Goal: Transaction & Acquisition: Purchase product/service

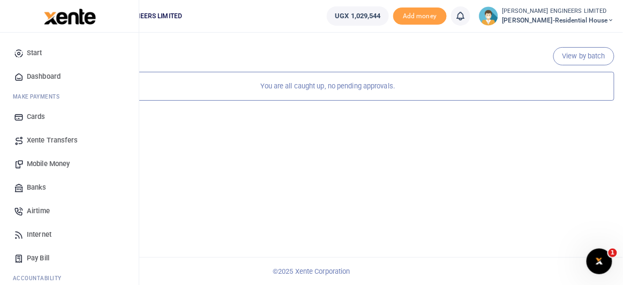
click at [49, 163] on span "Mobile Money" at bounding box center [48, 164] width 43 height 11
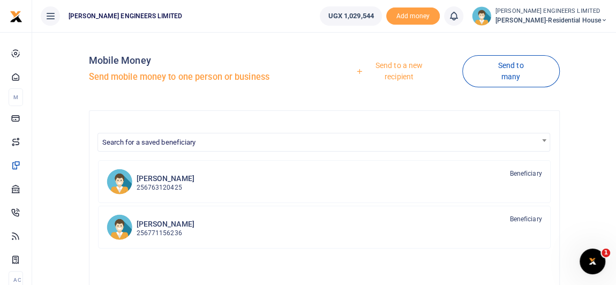
click at [403, 68] on link "Send to a new recipient" at bounding box center [395, 71] width 134 height 31
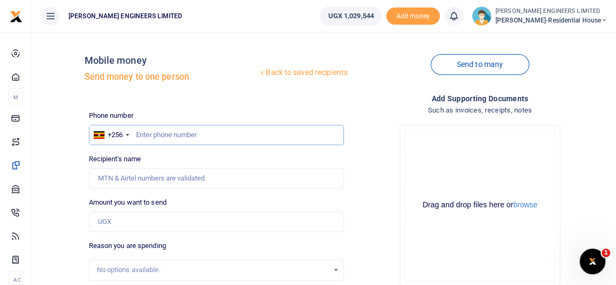
click at [151, 133] on input "text" at bounding box center [216, 135] width 255 height 20
type input "0"
type input "744666444"
type input "[PERSON_NAME]"
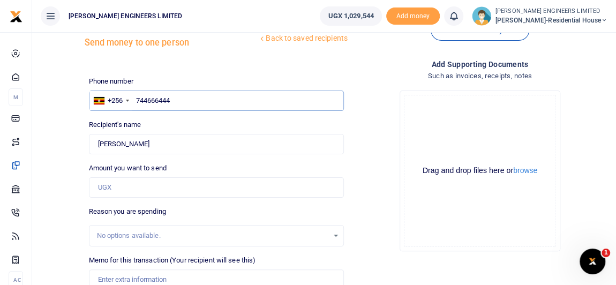
scroll to position [48, 0]
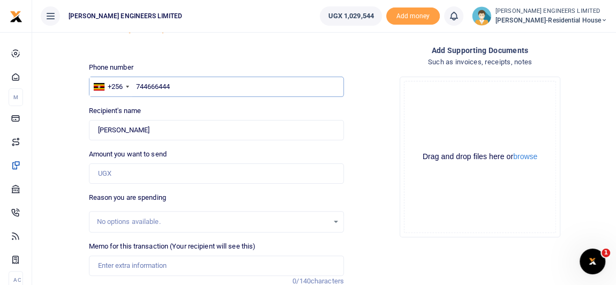
type input "744666444"
click at [104, 170] on input "Amount you want to send" at bounding box center [216, 173] width 255 height 20
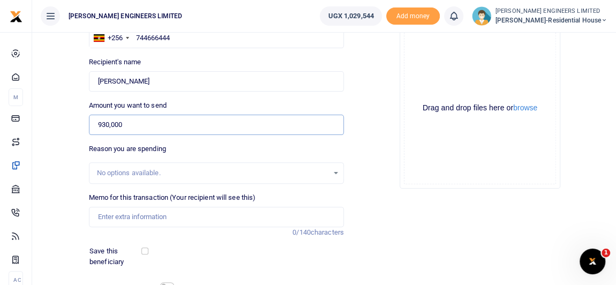
scroll to position [146, 0]
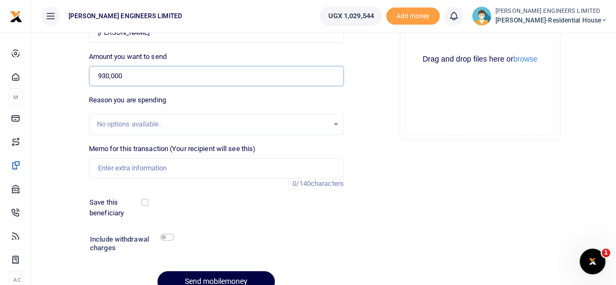
type input "930,000"
click at [118, 167] on input "Memo for this transaction (Your recipient will see this)" at bounding box center [216, 168] width 255 height 20
click at [97, 167] on input "Memo for this transaction (Your recipient will see this)" at bounding box center [216, 168] width 255 height 20
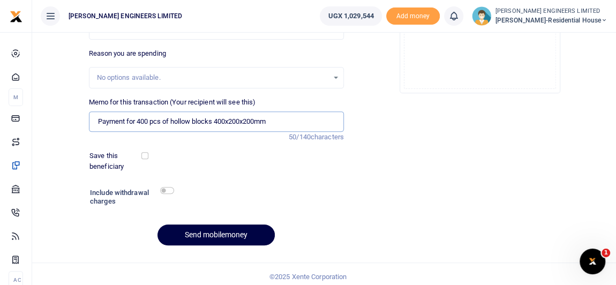
scroll to position [197, 0]
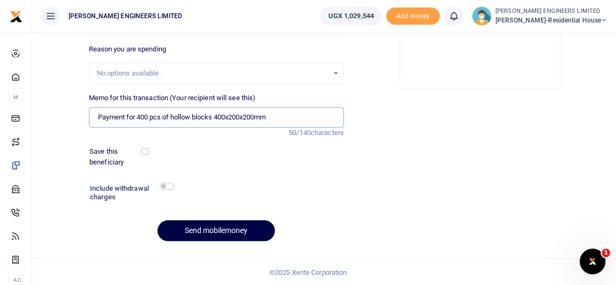
type input "Payment for 400 pcs of hollow blocks 400x200x200mm"
click at [222, 230] on button "Send mobilemoney" at bounding box center [216, 230] width 117 height 21
click at [459, 18] on icon at bounding box center [453, 16] width 11 height 12
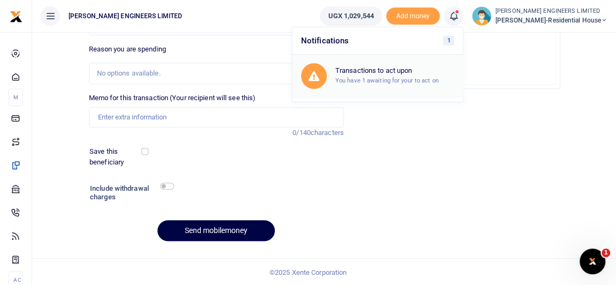
click at [391, 73] on h6 "Transactions to act upon" at bounding box center [394, 70] width 119 height 9
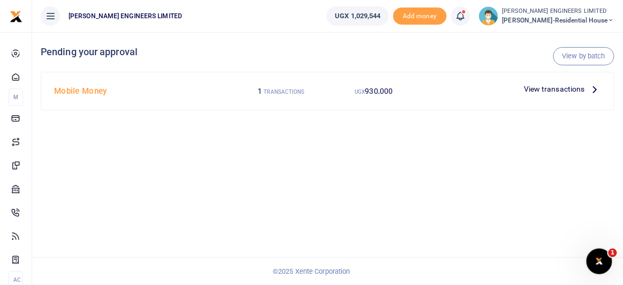
click at [547, 88] on span "View transactions" at bounding box center [554, 89] width 61 height 12
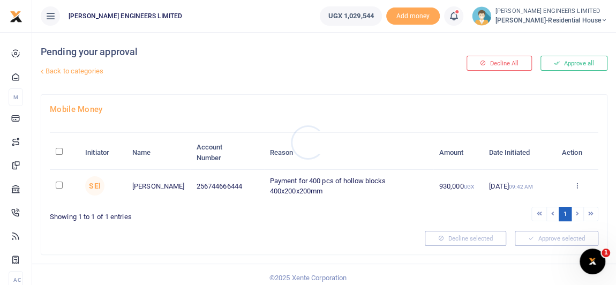
click at [59, 185] on div at bounding box center [308, 142] width 616 height 285
click at [59, 185] on input "checkbox" at bounding box center [59, 185] width 7 height 7
checkbox input "true"
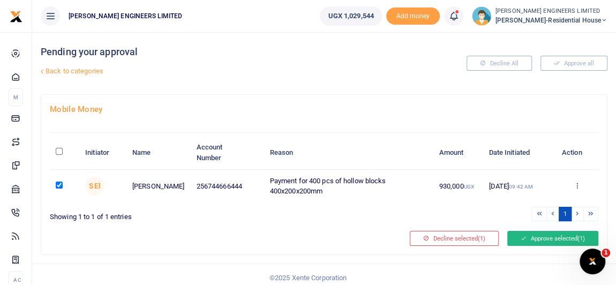
click at [549, 236] on button "Approve selected (1)" at bounding box center [552, 238] width 91 height 15
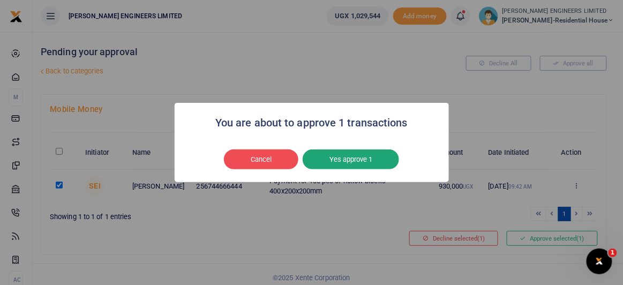
click at [359, 165] on button "Yes approve 1" at bounding box center [351, 159] width 96 height 20
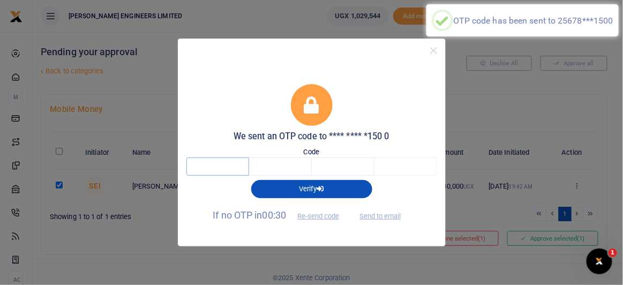
click at [227, 167] on input "text" at bounding box center [217, 167] width 63 height 18
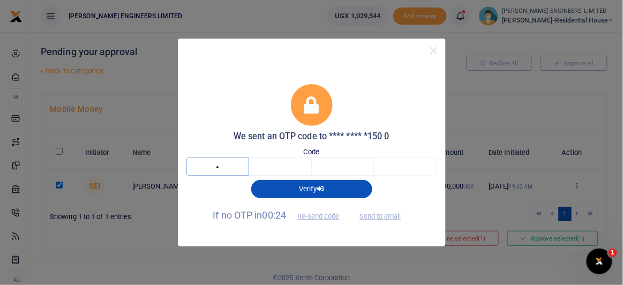
type input "1"
type input "7"
type input "4"
type input "0"
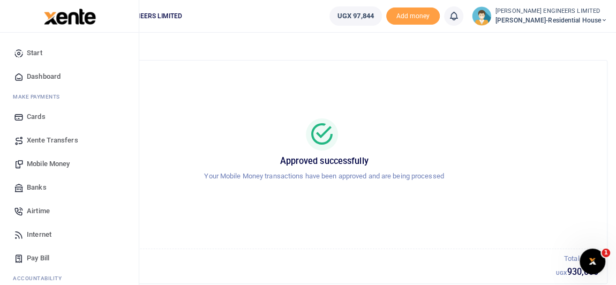
click at [41, 165] on span "Mobile Money" at bounding box center [48, 164] width 43 height 11
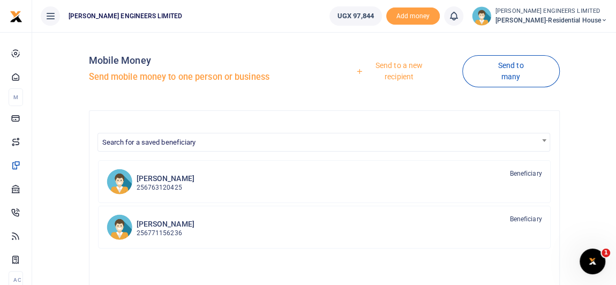
click at [399, 65] on link "Send to a new recipient" at bounding box center [395, 71] width 134 height 31
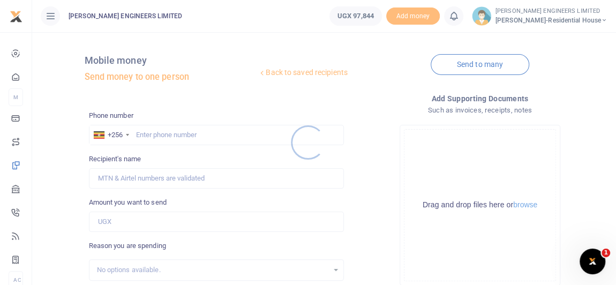
click at [158, 136] on div at bounding box center [308, 142] width 616 height 285
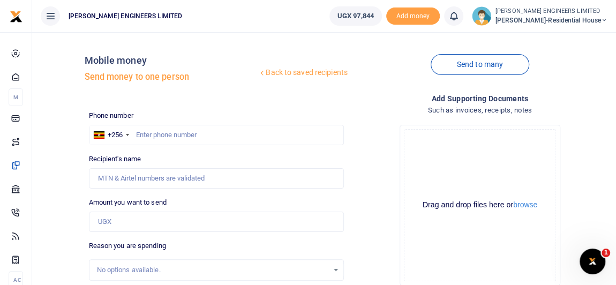
click at [165, 133] on div at bounding box center [308, 142] width 616 height 285
click at [165, 136] on input "text" at bounding box center [216, 135] width 255 height 20
type input "744666444"
click at [114, 223] on input "Amount you want to send" at bounding box center [216, 222] width 255 height 20
type input "[PERSON_NAME]"
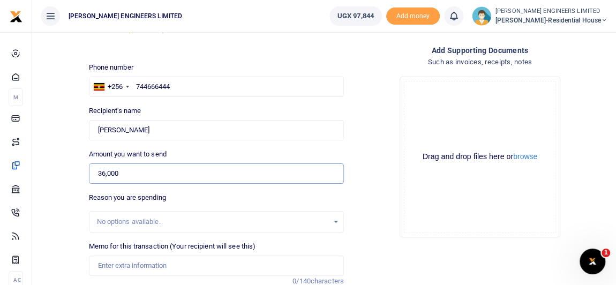
scroll to position [97, 0]
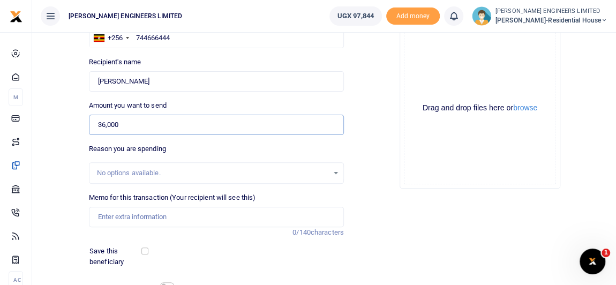
type input "36,000"
click at [103, 215] on input "Memo for this transaction (Your recipient will see this)" at bounding box center [216, 217] width 255 height 20
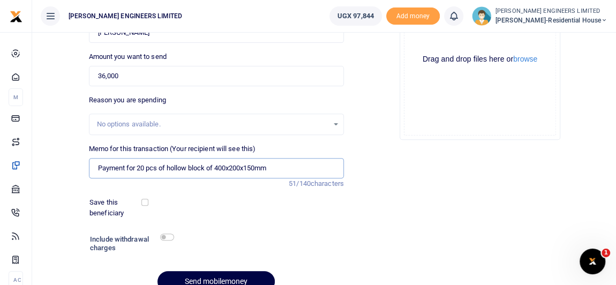
type input "Payment for 20 pcs of hollow block of 400x200x150mm"
click at [168, 235] on input "checkbox" at bounding box center [167, 237] width 14 height 7
checkbox input "true"
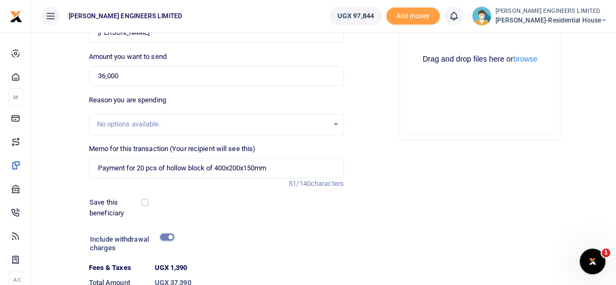
scroll to position [195, 0]
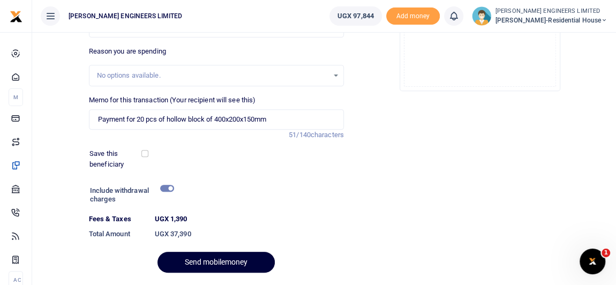
click at [240, 260] on button "Send mobilemoney" at bounding box center [216, 262] width 117 height 21
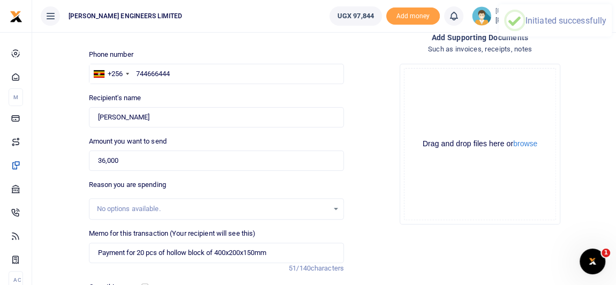
scroll to position [48, 0]
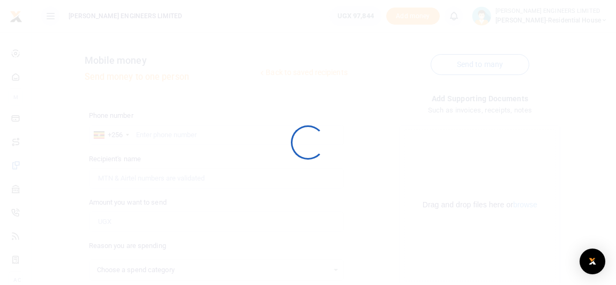
select select
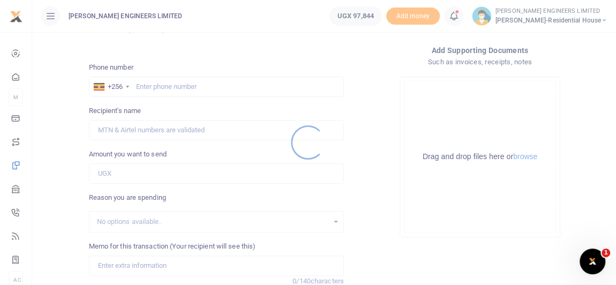
click at [461, 16] on div at bounding box center [308, 142] width 616 height 285
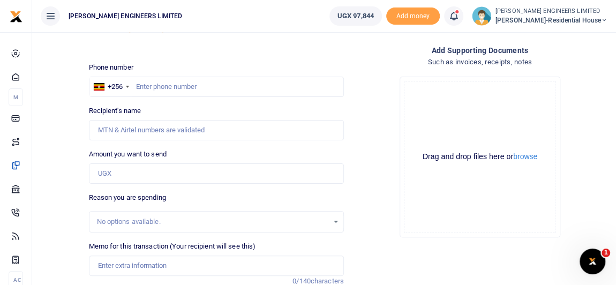
click at [459, 19] on div at bounding box center [308, 142] width 616 height 285
click at [459, 21] on icon at bounding box center [453, 16] width 11 height 12
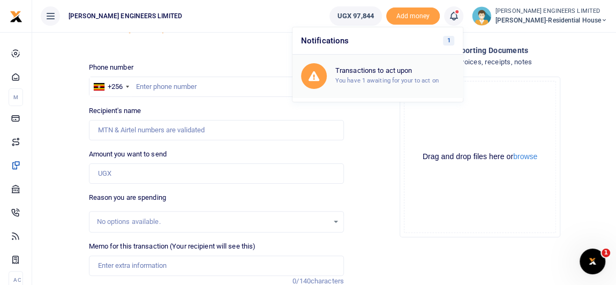
click at [392, 74] on div "Transactions to act upon You have 1 awaiting for your to act on" at bounding box center [394, 75] width 119 height 19
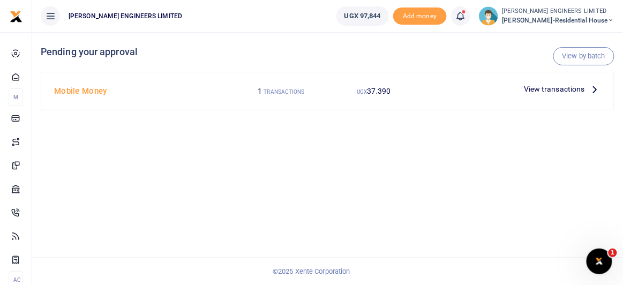
click at [533, 89] on span "View transactions" at bounding box center [554, 89] width 61 height 12
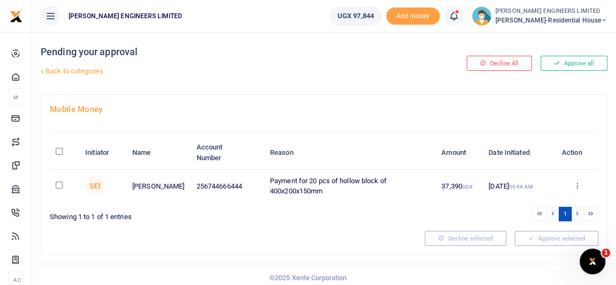
click at [57, 184] on input "checkbox" at bounding box center [59, 185] width 7 height 7
checkbox input "true"
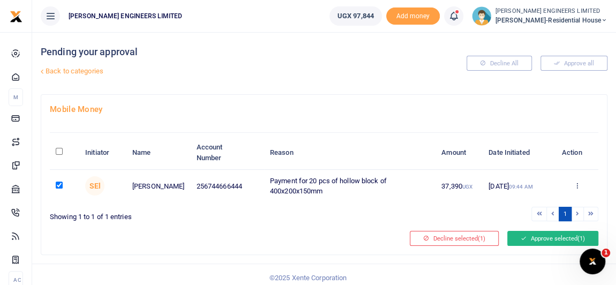
click at [549, 237] on button "Approve selected (1)" at bounding box center [552, 238] width 91 height 15
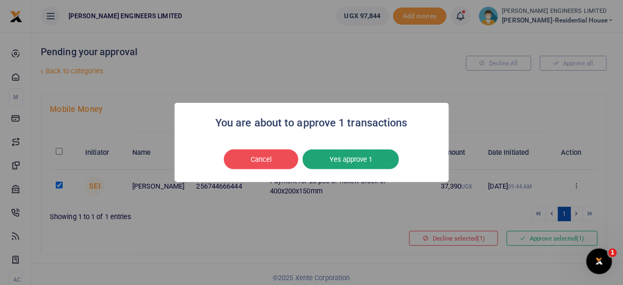
click at [357, 162] on button "Yes approve 1" at bounding box center [351, 159] width 96 height 20
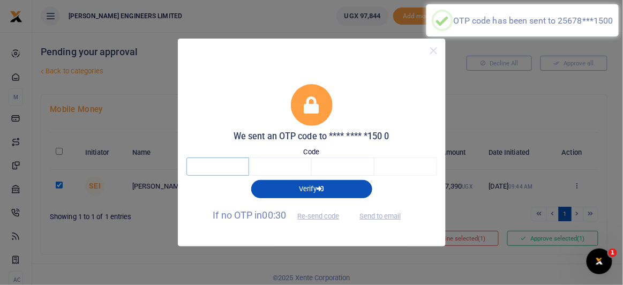
click at [222, 165] on input "text" at bounding box center [217, 167] width 63 height 18
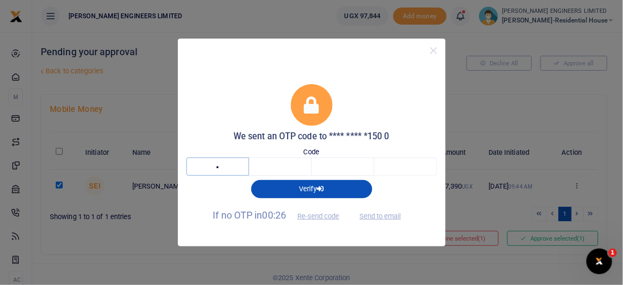
type input "3"
type input "4"
type input "5"
type input "8"
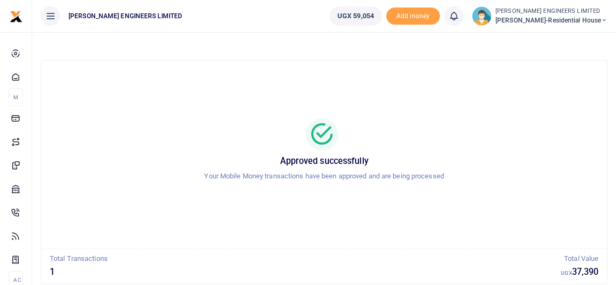
click at [603, 20] on icon at bounding box center [604, 21] width 6 height 8
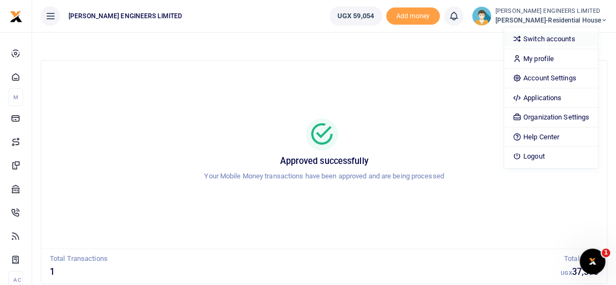
click at [567, 40] on link "Switch accounts" at bounding box center [551, 39] width 94 height 15
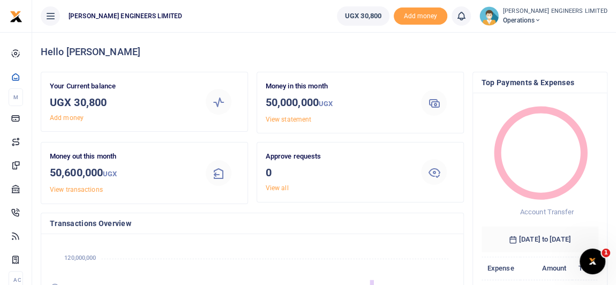
click at [541, 20] on icon at bounding box center [538, 21] width 6 height 8
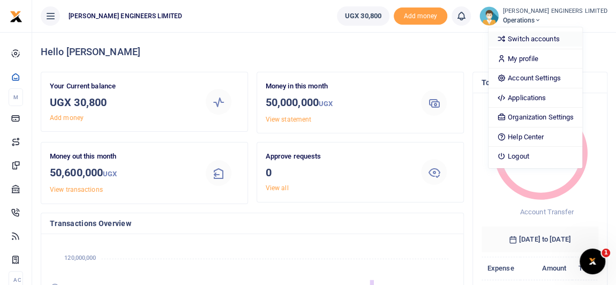
click at [554, 36] on link "Switch accounts" at bounding box center [536, 39] width 94 height 15
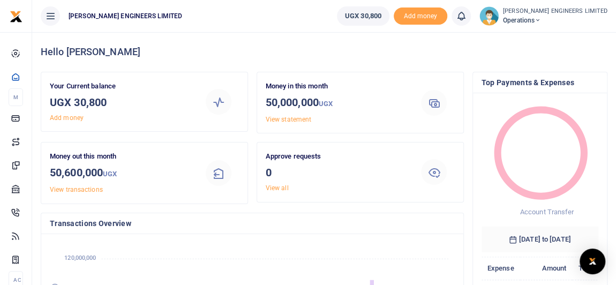
click at [235, 21] on ul "[PERSON_NAME] ENGINEERS LIMITED" at bounding box center [180, 16] width 296 height 32
click at [287, 39] on div "Hello [PERSON_NAME]" at bounding box center [324, 52] width 567 height 40
click at [242, 25] on ul "[PERSON_NAME] ENGINEERS LIMITED" at bounding box center [180, 16] width 296 height 32
click at [242, 13] on ul "[PERSON_NAME] ENGINEERS LIMITED" at bounding box center [180, 16] width 296 height 32
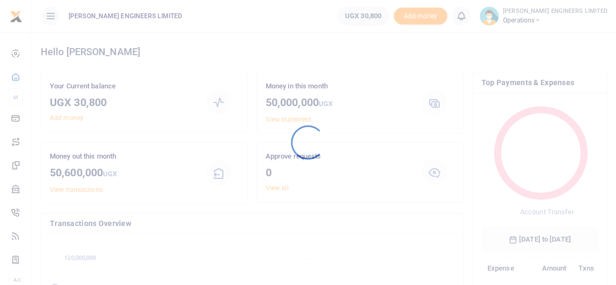
scroll to position [152, 110]
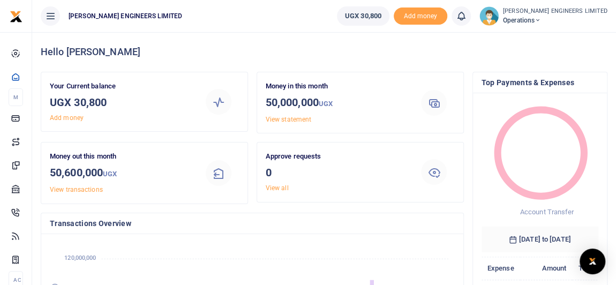
click at [541, 20] on icon at bounding box center [538, 21] width 6 height 8
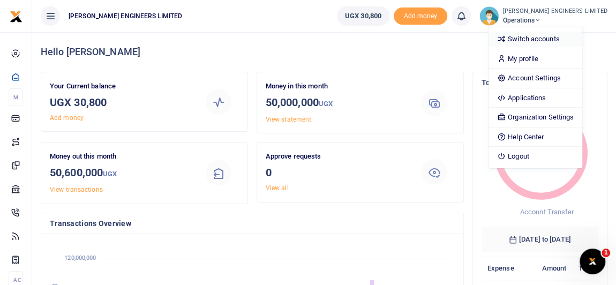
scroll to position [0, 0]
click at [542, 158] on link "Logout" at bounding box center [536, 156] width 94 height 15
